Goal: Task Accomplishment & Management: Use online tool/utility

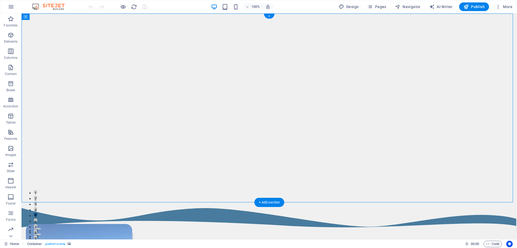
select select "px"
select select "header"
select select "multiple-waves"
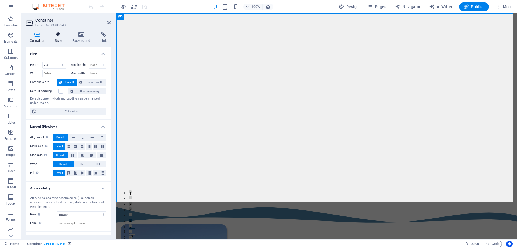
click at [58, 39] on h4 "Style" at bounding box center [60, 37] width 18 height 11
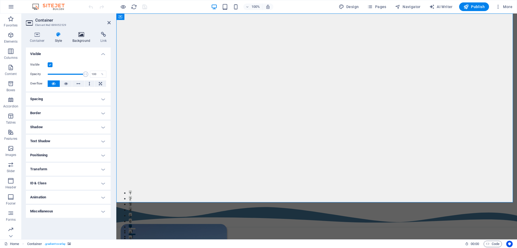
click at [79, 35] on icon at bounding box center [81, 34] width 26 height 5
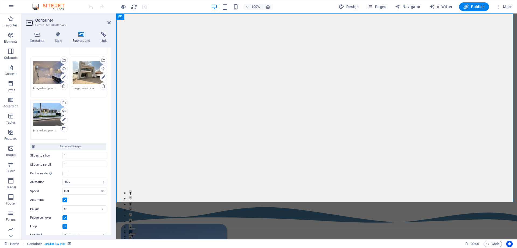
scroll to position [185, 0]
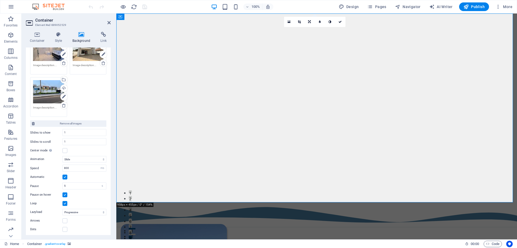
click at [412, 5] on span "Navigator" at bounding box center [408, 6] width 26 height 5
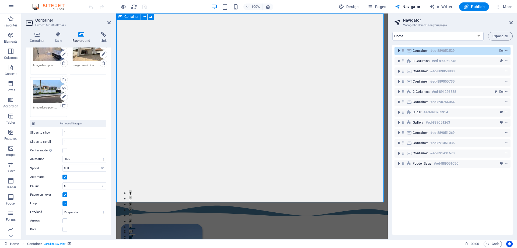
click at [398, 51] on icon "toggle-expand" at bounding box center [398, 50] width 5 height 5
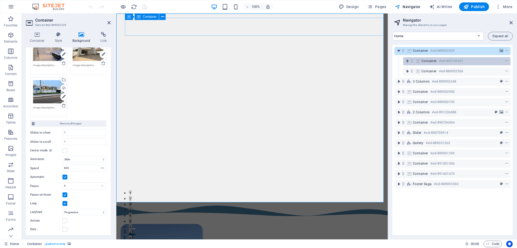
click at [427, 62] on span "Container" at bounding box center [429, 61] width 15 height 4
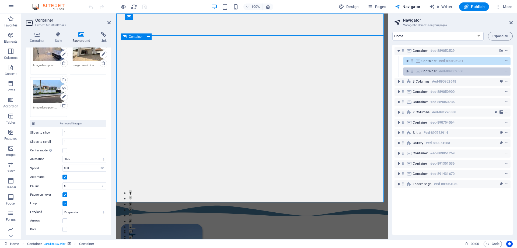
click at [428, 71] on span "Container" at bounding box center [429, 71] width 15 height 4
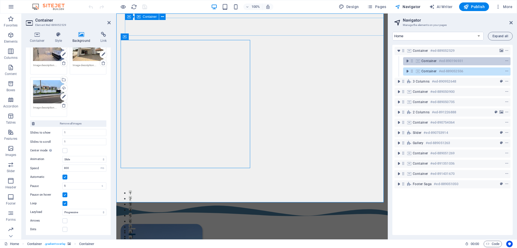
click at [442, 65] on div "Container #ed-890196931" at bounding box center [456, 61] width 107 height 8
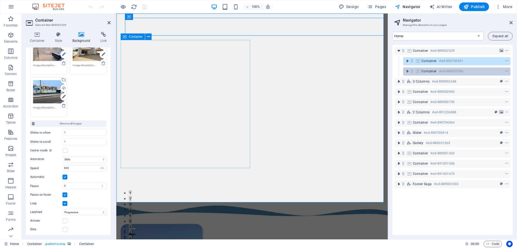
click at [441, 72] on h6 "#ed-889052556" at bounding box center [451, 71] width 24 height 6
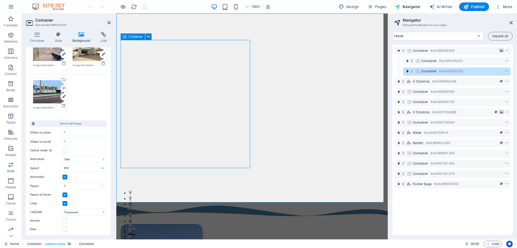
click at [407, 73] on icon "toggle-expand" at bounding box center [407, 70] width 5 height 5
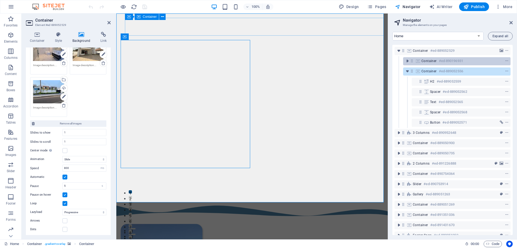
click at [427, 65] on div "Container #ed-890196931" at bounding box center [456, 61] width 107 height 8
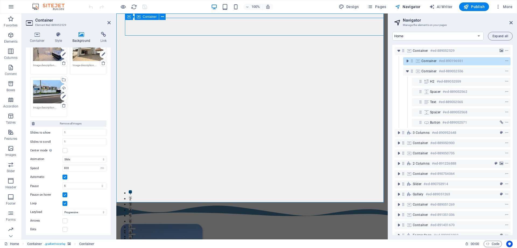
click at [431, 62] on span "Container" at bounding box center [429, 61] width 15 height 4
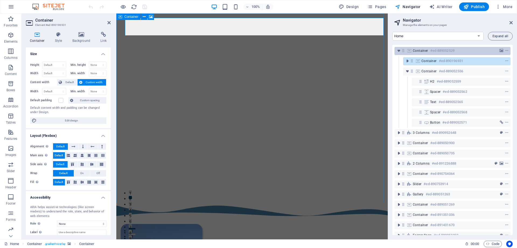
click at [425, 50] on span "Container" at bounding box center [420, 50] width 15 height 4
select select "ms"
select select "s"
select select "progressive"
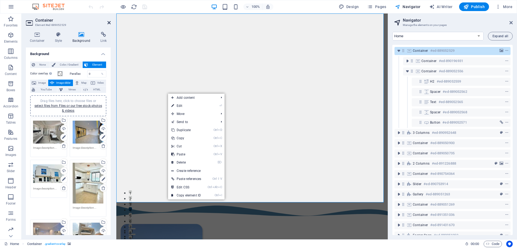
click at [109, 25] on link at bounding box center [108, 22] width 3 height 5
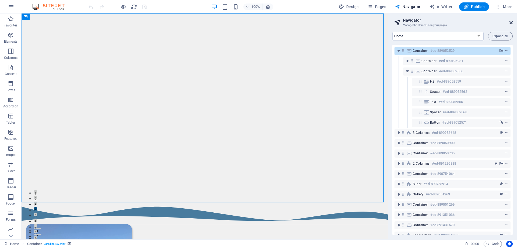
click at [511, 21] on icon at bounding box center [511, 22] width 3 height 4
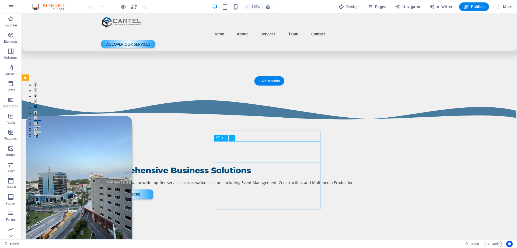
scroll to position [0, 0]
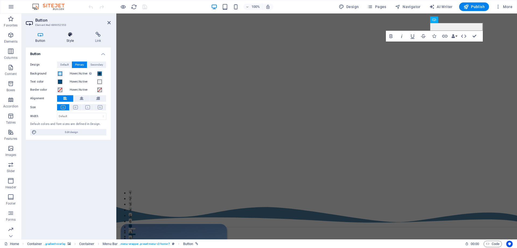
click at [68, 37] on icon at bounding box center [70, 34] width 26 height 5
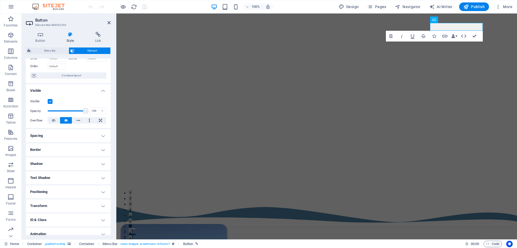
scroll to position [51, 0]
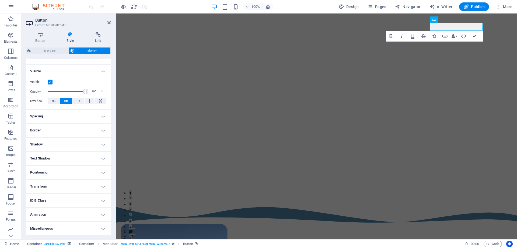
click at [59, 218] on h4 "Animation" at bounding box center [68, 214] width 85 height 13
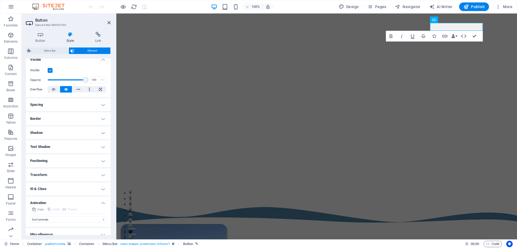
scroll to position [69, 0]
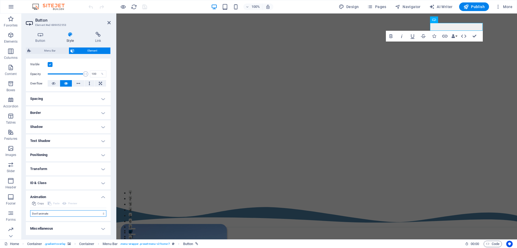
click at [58, 213] on select "Don't animate Show / Hide Slide up/down Zoom in/out Slide left to right Slide r…" at bounding box center [68, 213] width 76 height 6
select select "shrink"
click at [30, 210] on select "Don't animate Show / Hide Slide up/down Zoom in/out Slide left to right Slide r…" at bounding box center [68, 213] width 76 height 6
select select "scroll"
click at [53, 157] on h4 "Positioning" at bounding box center [68, 154] width 85 height 13
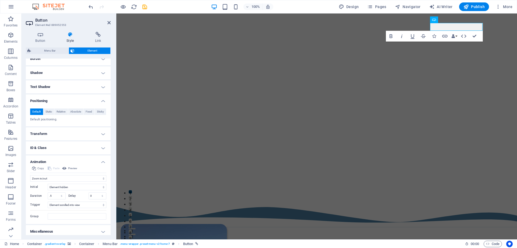
scroll to position [126, 0]
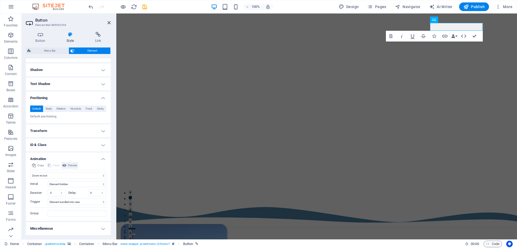
click at [73, 164] on span "Preview" at bounding box center [72, 165] width 9 height 6
drag, startPoint x: 52, startPoint y: 192, endPoint x: 13, endPoint y: 198, distance: 39.5
click at [13, 198] on section "Favorites Elements Columns Content Boxes Accordion Tables Features Images Slide…" at bounding box center [258, 125] width 517 height 225
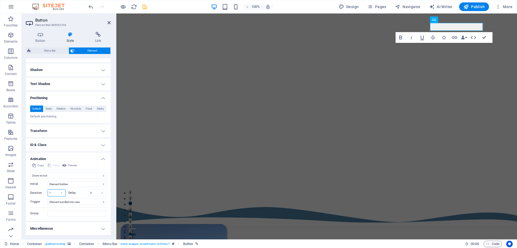
type input "1"
click at [144, 8] on icon "save" at bounding box center [145, 7] width 6 height 6
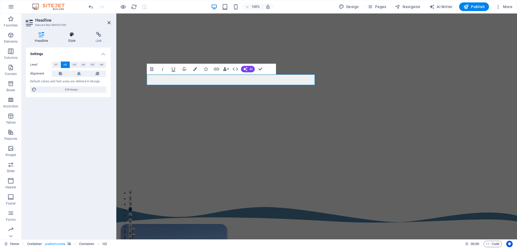
click at [69, 36] on icon at bounding box center [71, 34] width 25 height 5
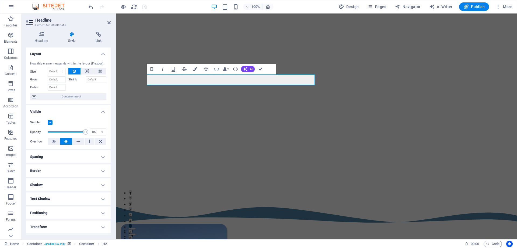
scroll to position [40, 0]
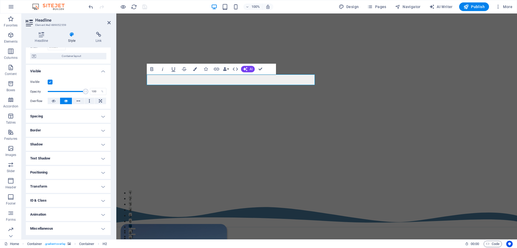
click at [62, 217] on h4 "Animation" at bounding box center [68, 214] width 85 height 13
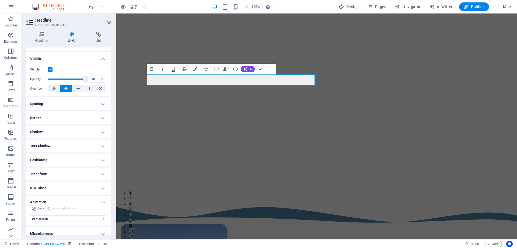
scroll to position [58, 0]
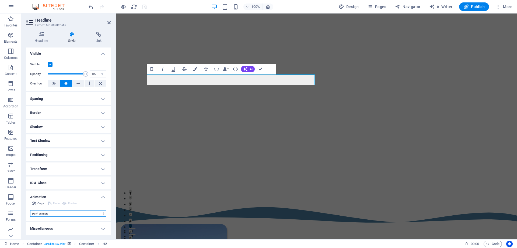
click at [82, 213] on select "Don't animate Show / Hide Slide up/down Zoom in/out Slide left to right Slide r…" at bounding box center [68, 213] width 76 height 6
select select "fade"
click at [30, 210] on select "Don't animate Show / Hide Slide up/down Zoom in/out Slide left to right Slide r…" at bounding box center [68, 213] width 76 height 6
select select "scroll"
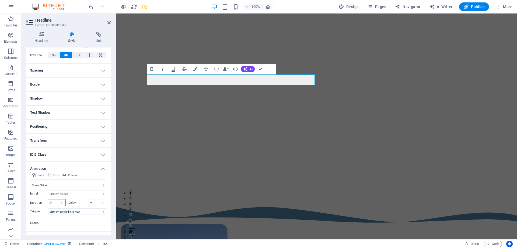
drag, startPoint x: 53, startPoint y: 231, endPoint x: 36, endPoint y: 234, distance: 17.4
click at [36, 234] on ul "Layout How this element expands within the layout (Flexbox). Size Default auto …" at bounding box center [68, 102] width 85 height 283
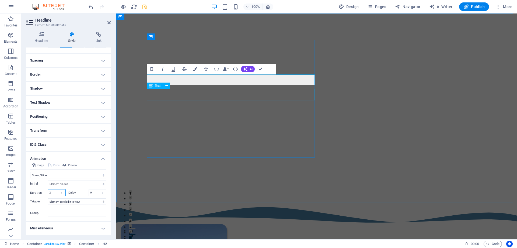
type input "2"
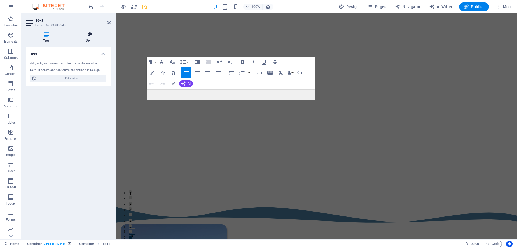
click at [87, 37] on h4 "Style" at bounding box center [90, 37] width 42 height 11
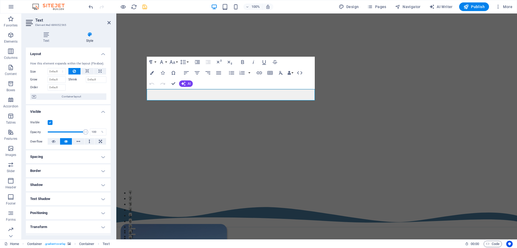
scroll to position [40, 0]
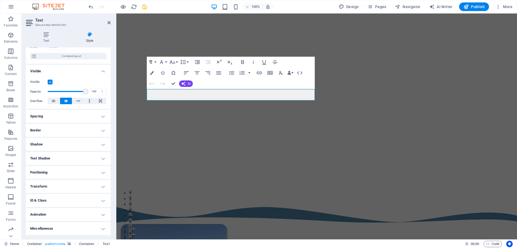
click at [47, 216] on h4 "Animation" at bounding box center [68, 214] width 85 height 13
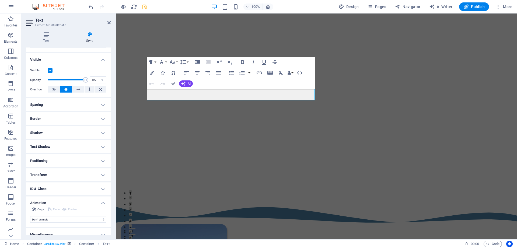
scroll to position [58, 0]
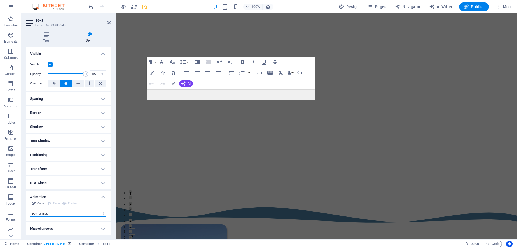
click at [47, 211] on select "Don't animate Show / Hide Slide up/down Zoom in/out Slide left to right Slide r…" at bounding box center [68, 213] width 76 height 6
select select "slide"
click at [30, 210] on select "Don't animate Show / Hide Slide up/down Zoom in/out Slide left to right Slide r…" at bounding box center [68, 213] width 76 height 6
select select "scroll"
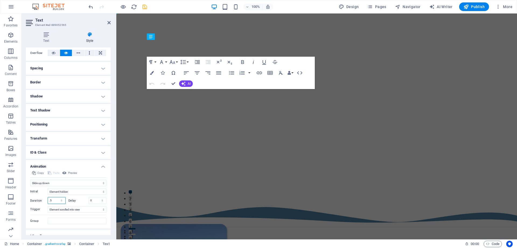
drag, startPoint x: 52, startPoint y: 231, endPoint x: 39, endPoint y: 234, distance: 12.6
click at [40, 234] on ul "Layout How this element expands within the layout (Flexbox). Size Default auto …" at bounding box center [68, 100] width 85 height 283
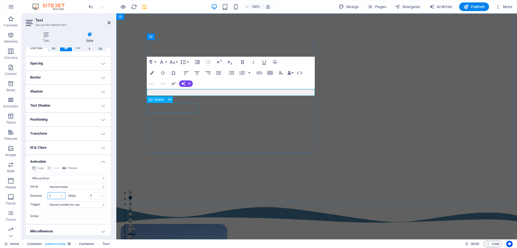
type input "2"
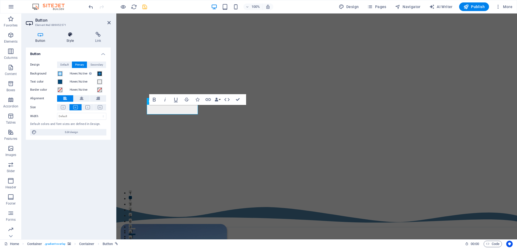
click at [66, 34] on icon at bounding box center [70, 34] width 26 height 5
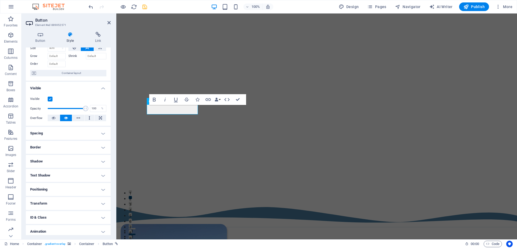
scroll to position [40, 0]
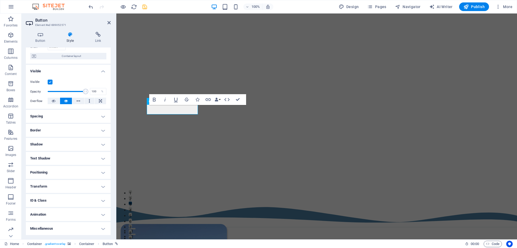
click at [63, 211] on h4 "Animation" at bounding box center [68, 214] width 85 height 13
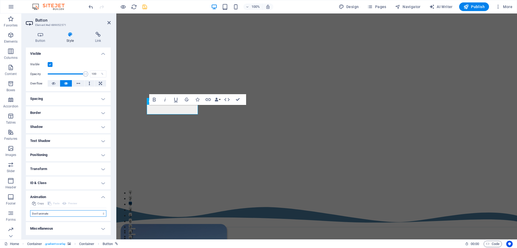
click at [47, 214] on select "Don't animate Show / Hide Slide up/down Zoom in/out Slide left to right Slide r…" at bounding box center [68, 213] width 76 height 6
select select "fade"
click at [30, 210] on select "Don't animate Show / Hide Slide up/down Zoom in/out Slide left to right Slide r…" at bounding box center [68, 213] width 76 height 6
select select "scroll"
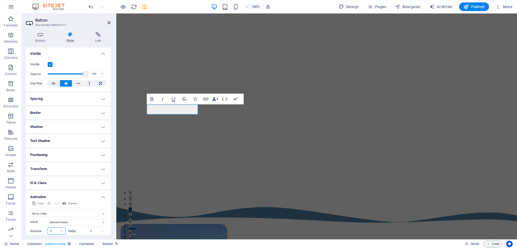
drag, startPoint x: 54, startPoint y: 233, endPoint x: 46, endPoint y: 233, distance: 8.1
click at [46, 233] on div "Initial Element hidden Element shown Duration .5 s [PERSON_NAME] 0 s ms [PERSON…" at bounding box center [68, 235] width 76 height 38
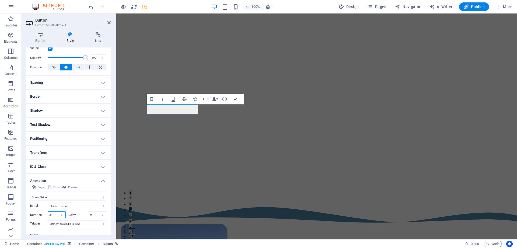
type input "2"
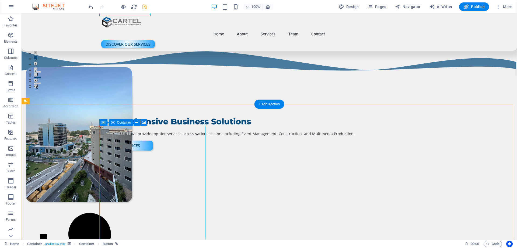
scroll to position [162, 0]
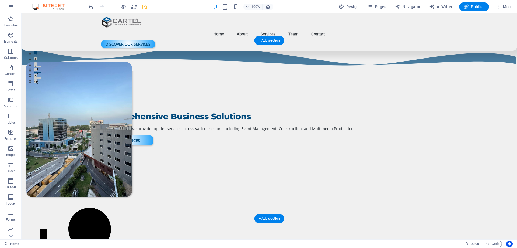
click at [132, 118] on figure at bounding box center [79, 129] width 106 height 135
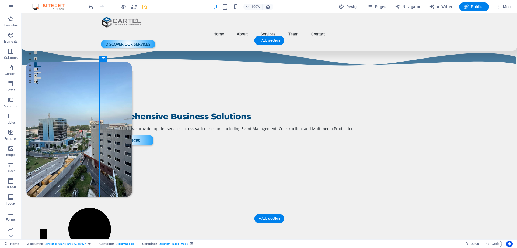
click at [132, 131] on figure at bounding box center [79, 129] width 106 height 135
select select "px"
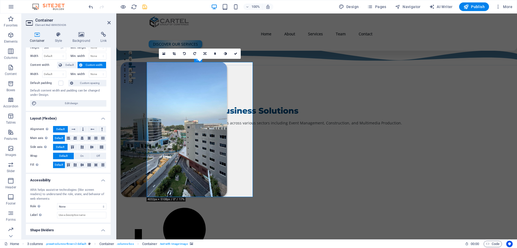
scroll to position [31, 0]
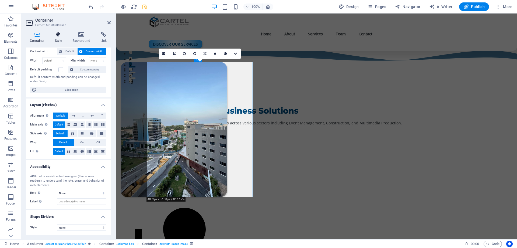
click at [60, 34] on icon at bounding box center [58, 34] width 15 height 5
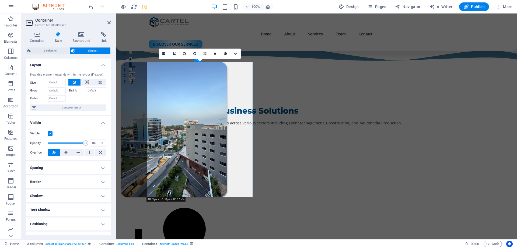
scroll to position [51, 0]
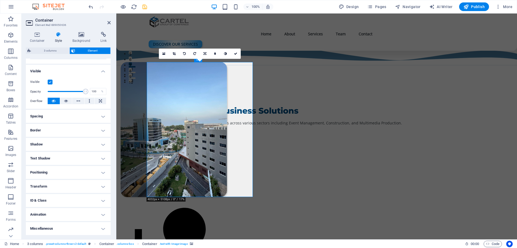
click at [48, 216] on h4 "Animation" at bounding box center [68, 214] width 85 height 13
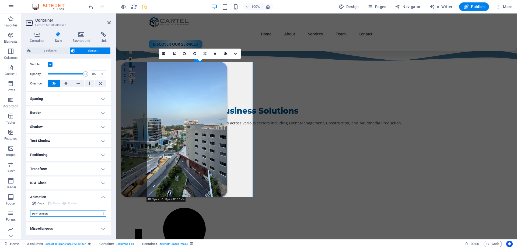
click at [52, 212] on select "Don't animate Show / Hide Slide up/down Zoom in/out Slide left to right Slide r…" at bounding box center [68, 213] width 76 height 6
click at [90, 7] on icon "undo" at bounding box center [91, 7] width 6 height 6
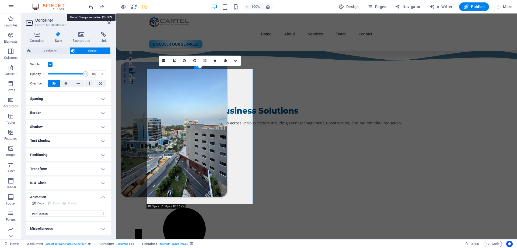
scroll to position [0, 0]
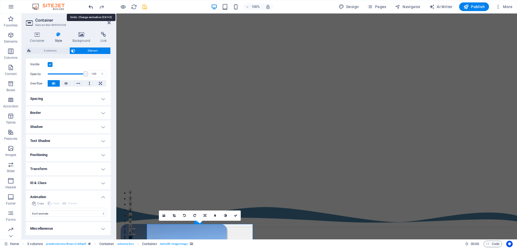
click at [90, 7] on icon "undo" at bounding box center [91, 7] width 6 height 6
click at [91, 8] on icon "undo" at bounding box center [91, 7] width 6 height 6
click at [103, 5] on icon "redo" at bounding box center [102, 7] width 6 height 6
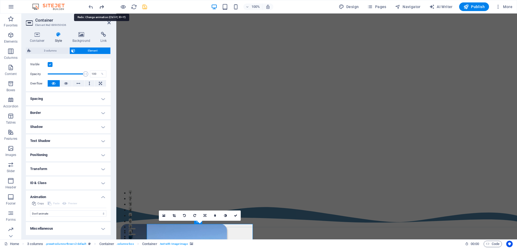
click at [103, 5] on div at bounding box center [118, 6] width 60 height 9
click at [64, 212] on select "Don't animate Show / Hide Slide up/down Zoom in/out Slide left to right Slide r…" at bounding box center [68, 213] width 76 height 6
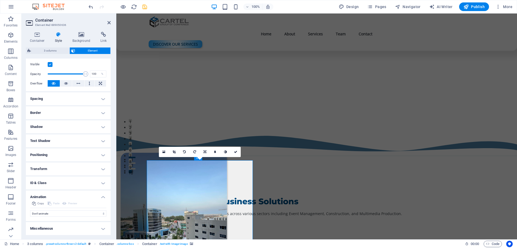
scroll to position [81, 0]
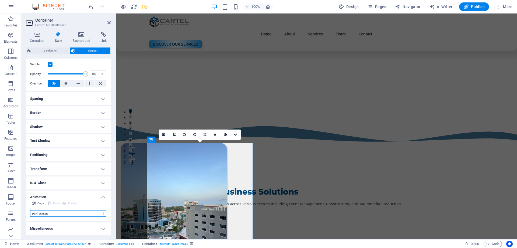
click at [57, 214] on select "Don't animate Show / Hide Slide up/down Zoom in/out Slide left to right Slide r…" at bounding box center [68, 213] width 76 height 6
select select "shrink"
click at [30, 210] on select "Don't animate Show / Hide Slide up/down Zoom in/out Slide left to right Slide r…" at bounding box center [68, 213] width 76 height 6
select select "scroll"
click at [73, 203] on span "Preview" at bounding box center [72, 203] width 9 height 6
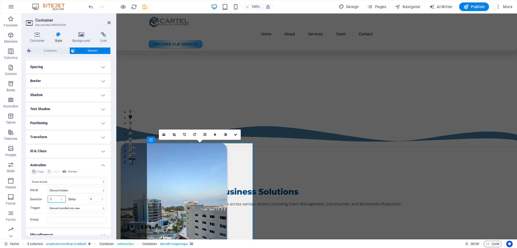
scroll to position [107, 0]
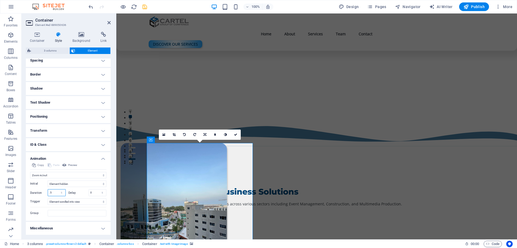
drag, startPoint x: 54, startPoint y: 232, endPoint x: 47, endPoint y: 233, distance: 7.1
click at [47, 233] on ul "Layout How this element expands within the layout (Flexbox). Size Default auto …" at bounding box center [68, 92] width 85 height 283
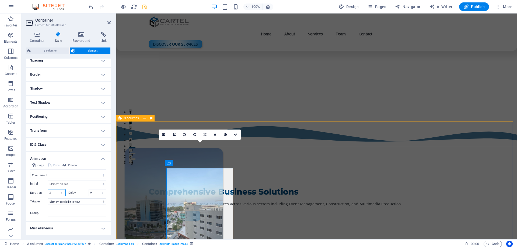
type input "2"
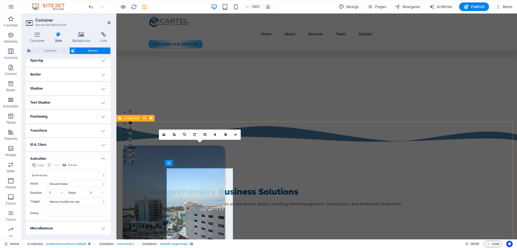
scroll to position [135, 0]
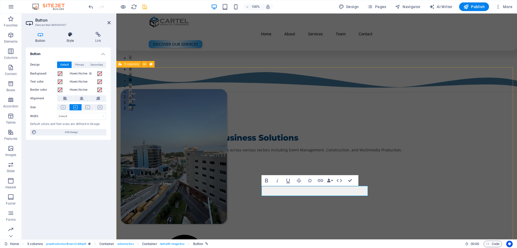
click at [69, 35] on icon at bounding box center [70, 34] width 26 height 5
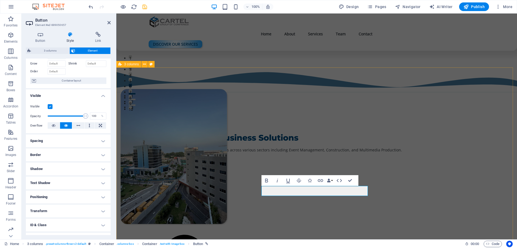
scroll to position [51, 0]
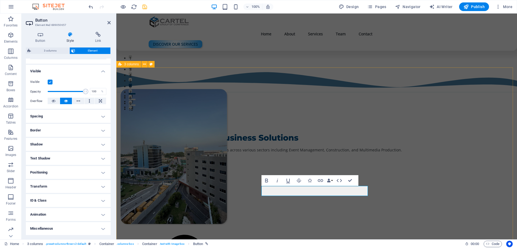
click at [55, 213] on h4 "Animation" at bounding box center [68, 214] width 85 height 13
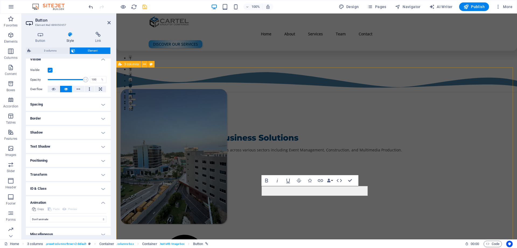
scroll to position [69, 0]
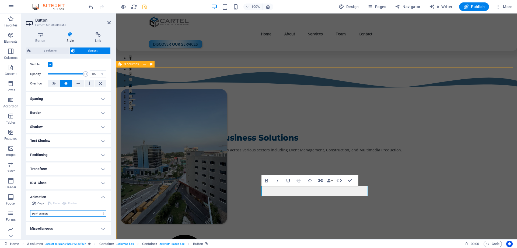
click at [64, 212] on select "Don't animate Show / Hide Slide up/down Zoom in/out Slide left to right Slide r…" at bounding box center [68, 213] width 76 height 6
click at [61, 212] on select "Don't animate Show / Hide Slide up/down Zoom in/out Slide left to right Slide r…" at bounding box center [68, 213] width 76 height 6
select select "flash"
click at [30, 210] on select "Don't animate Show / Hide Slide up/down Zoom in/out Slide left to right Slide r…" at bounding box center [68, 213] width 76 height 6
select select "scroll"
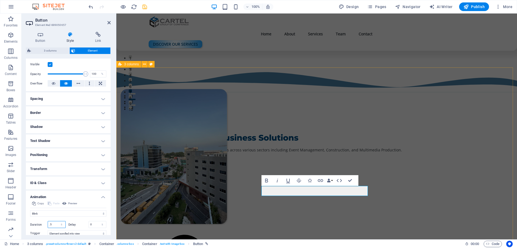
click at [44, 225] on div "Duration .5 s ms" at bounding box center [48, 224] width 36 height 7
type input "2"
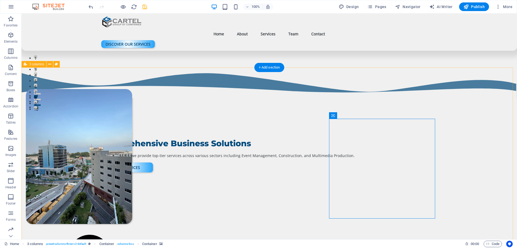
select select "px"
select select "multiple-waves"
select select "px"
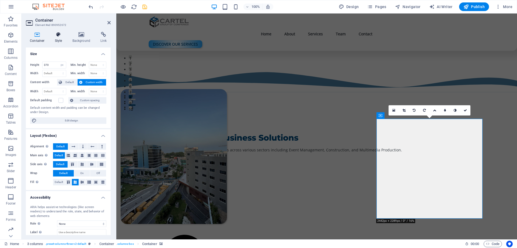
click at [58, 34] on icon at bounding box center [58, 34] width 15 height 5
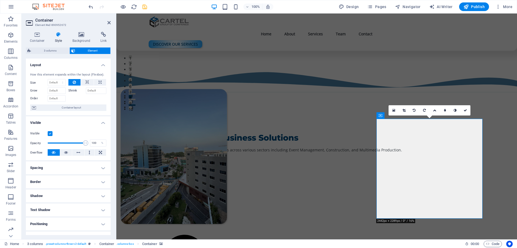
scroll to position [51, 0]
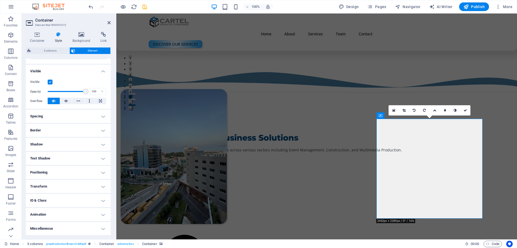
click at [45, 214] on h4 "Animation" at bounding box center [68, 214] width 85 height 13
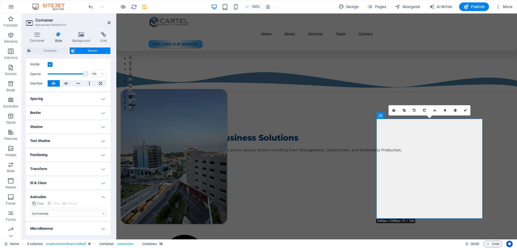
click at [53, 217] on div "Copy Paste Preview Don't animate Show / Hide Slide up/down Zoom in/out Slide le…" at bounding box center [68, 210] width 85 height 21
click at [56, 216] on select "Don't animate Show / Hide Slide up/down Zoom in/out Slide left to right Slide r…" at bounding box center [68, 213] width 76 height 6
select select "shrink"
click at [30, 210] on select "Don't animate Show / Hide Slide up/down Zoom in/out Slide left to right Slide r…" at bounding box center [68, 213] width 76 height 6
select select "scroll"
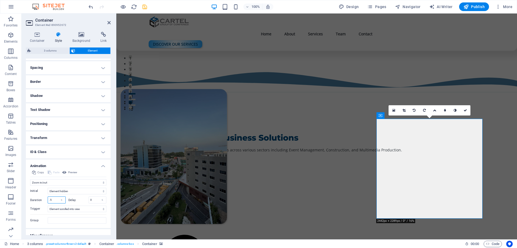
drag, startPoint x: 53, startPoint y: 231, endPoint x: 40, endPoint y: 234, distance: 12.9
click at [40, 234] on ul "Layout How this element expands within the layout (Flexbox). Size Default auto …" at bounding box center [68, 100] width 85 height 283
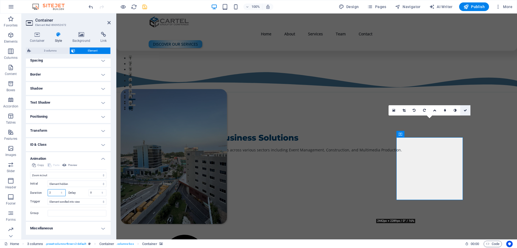
type input "2"
click at [466, 110] on icon at bounding box center [465, 110] width 3 height 3
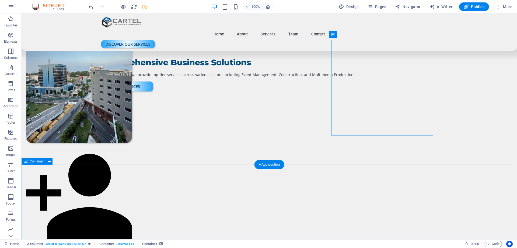
scroll to position [296, 0]
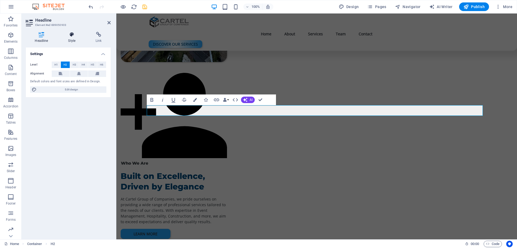
click at [72, 39] on h4 "Style" at bounding box center [72, 37] width 27 height 11
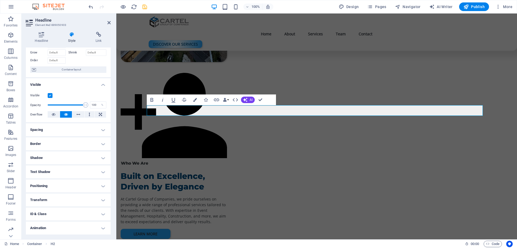
scroll to position [40, 0]
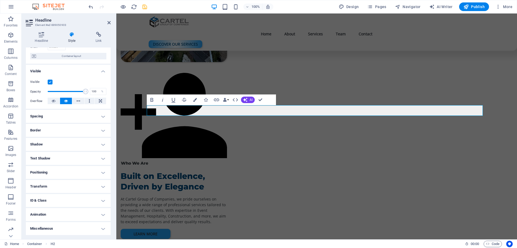
click at [47, 213] on h4 "Animation" at bounding box center [68, 214] width 85 height 13
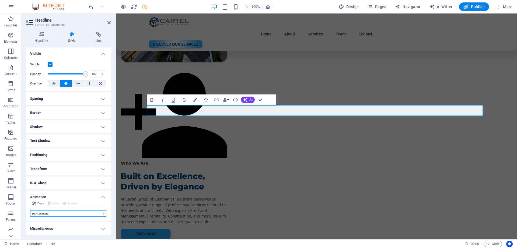
click at [50, 212] on select "Don't animate Show / Hide Slide up/down Zoom in/out Slide left to right Slide r…" at bounding box center [68, 213] width 76 height 6
select select "slide"
click at [30, 210] on select "Don't animate Show / Hide Slide up/down Zoom in/out Slide left to right Slide r…" at bounding box center [68, 213] width 76 height 6
select select "scroll"
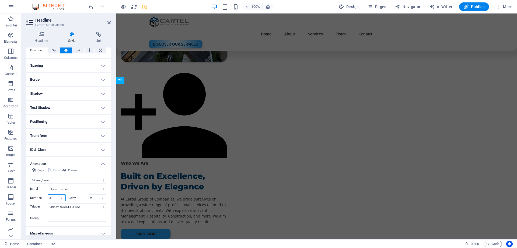
drag, startPoint x: 54, startPoint y: 233, endPoint x: 39, endPoint y: 234, distance: 14.6
click at [39, 234] on ul "Layout How this element expands within the layout (Flexbox). Size Default auto …" at bounding box center [68, 97] width 85 height 283
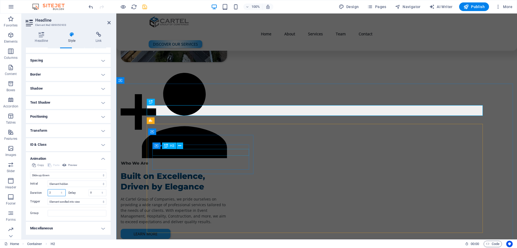
type input "2"
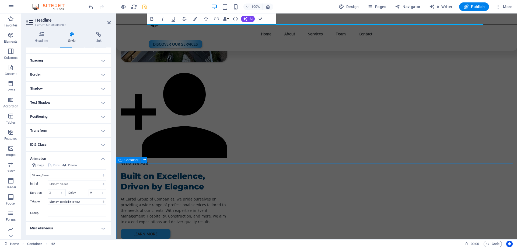
scroll to position [377, 0]
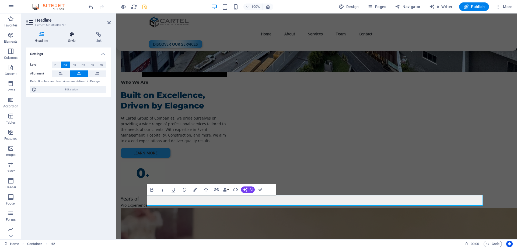
click at [71, 40] on h4 "Style" at bounding box center [72, 37] width 27 height 11
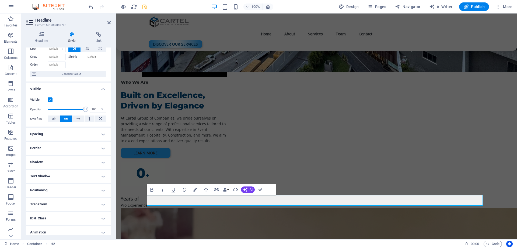
scroll to position [40, 0]
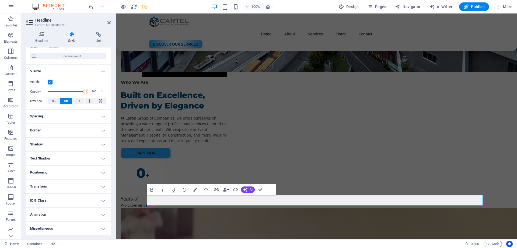
click at [47, 213] on h4 "Animation" at bounding box center [68, 214] width 85 height 13
click at [53, 234] on select "Don't animate Show / Hide Slide up/down Zoom in/out Slide left to right Slide r…" at bounding box center [68, 230] width 76 height 6
select select "fade"
click at [30, 227] on select "Don't animate Show / Hide Slide up/down Zoom in/out Slide left to right Slide r…" at bounding box center [68, 230] width 76 height 6
select select "scroll"
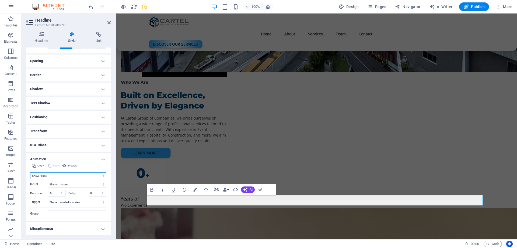
scroll to position [96, 0]
drag, startPoint x: 54, startPoint y: 191, endPoint x: 33, endPoint y: 194, distance: 21.7
click at [33, 194] on div "Duration .5 s ms" at bounding box center [48, 192] width 36 height 7
type input "2"
click at [144, 6] on icon "save" at bounding box center [145, 7] width 6 height 6
